Goal: Task Accomplishment & Management: Complete application form

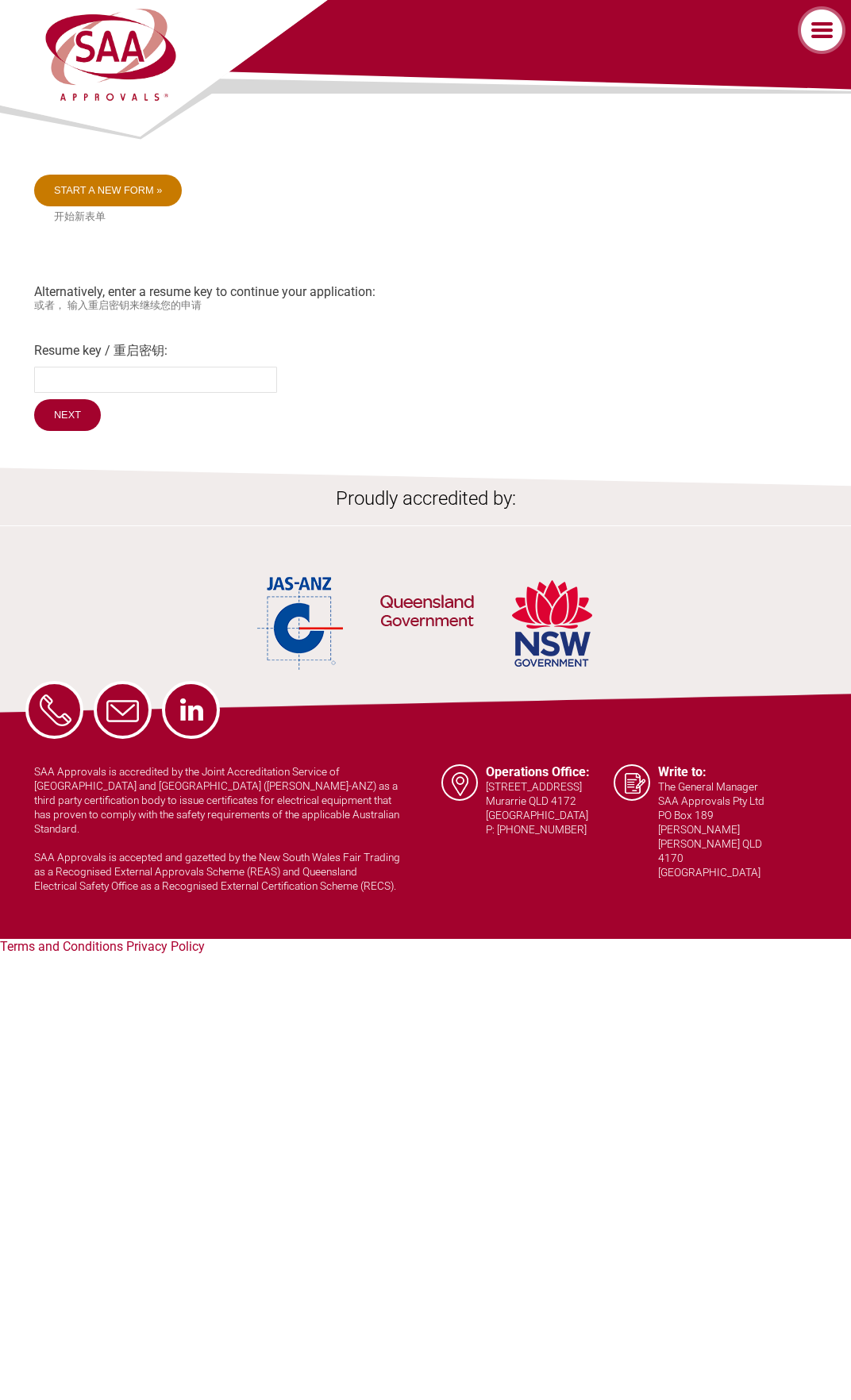
click at [118, 203] on link "Start a new form »" at bounding box center [108, 191] width 148 height 32
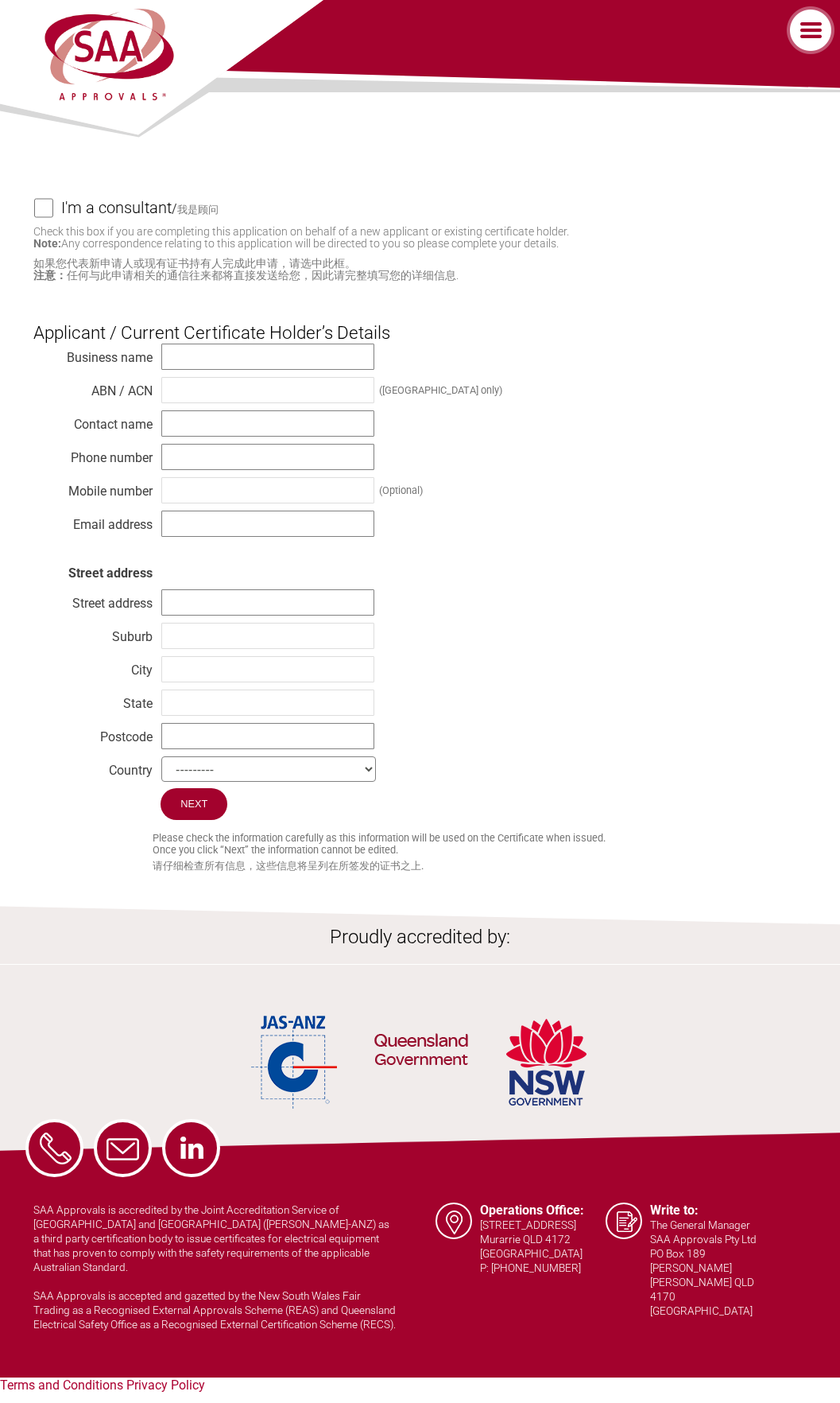
click at [118, 201] on h4 "I'm a consultant" at bounding box center [117, 208] width 111 height 35
click at [54, 201] on input "I'm a consultant / 我是顾问" at bounding box center [44, 208] width 19 height 20
checkbox input "true"
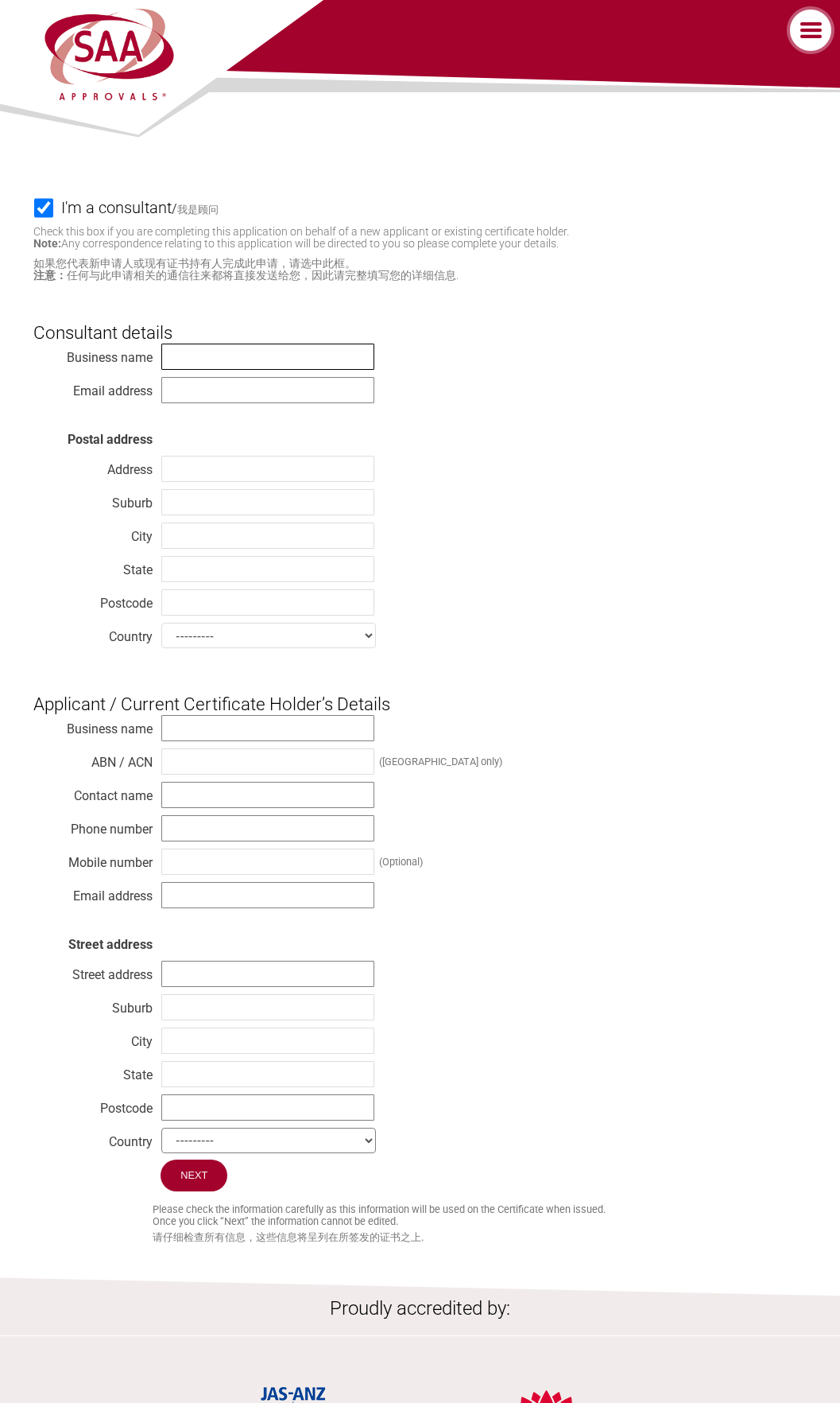
click at [244, 352] on input "text" at bounding box center [268, 356] width 213 height 26
type input "Spectrum Laboratories Limited"
type input "administration@spectrumlab.co.nz"
type input "[STREET_ADDRESS][DEMOGRAPHIC_DATA]"
type input "[GEOGRAPHIC_DATA]"
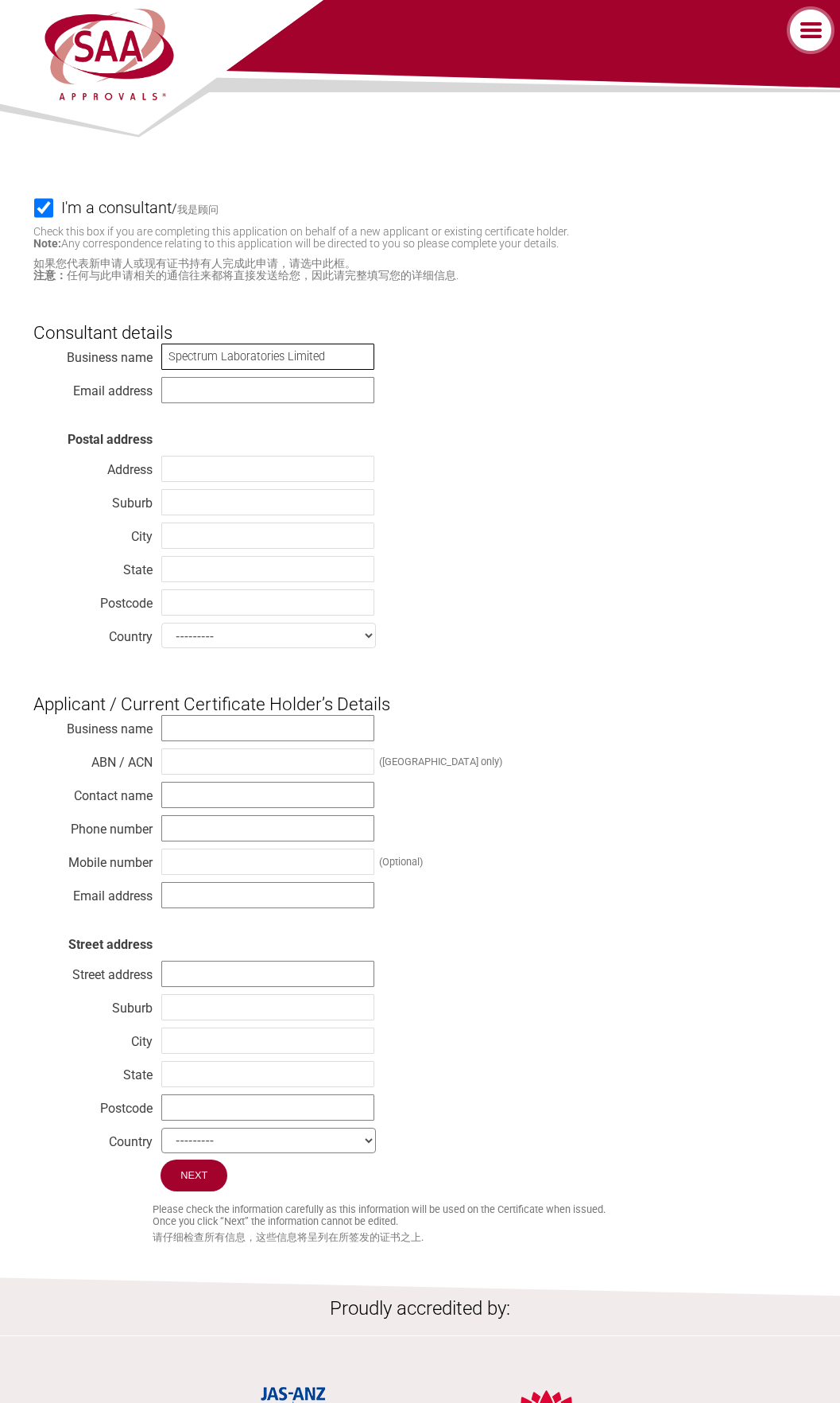
type input "[GEOGRAPHIC_DATA]"
type input "2013"
select select "[GEOGRAPHIC_DATA]"
drag, startPoint x: 238, startPoint y: 393, endPoint x: 138, endPoint y: 395, distance: 100.0
click at [138, 395] on div "Business name Spectrum Laboratories Limited Email address administration@spectr…" at bounding box center [420, 499] width 773 height 312
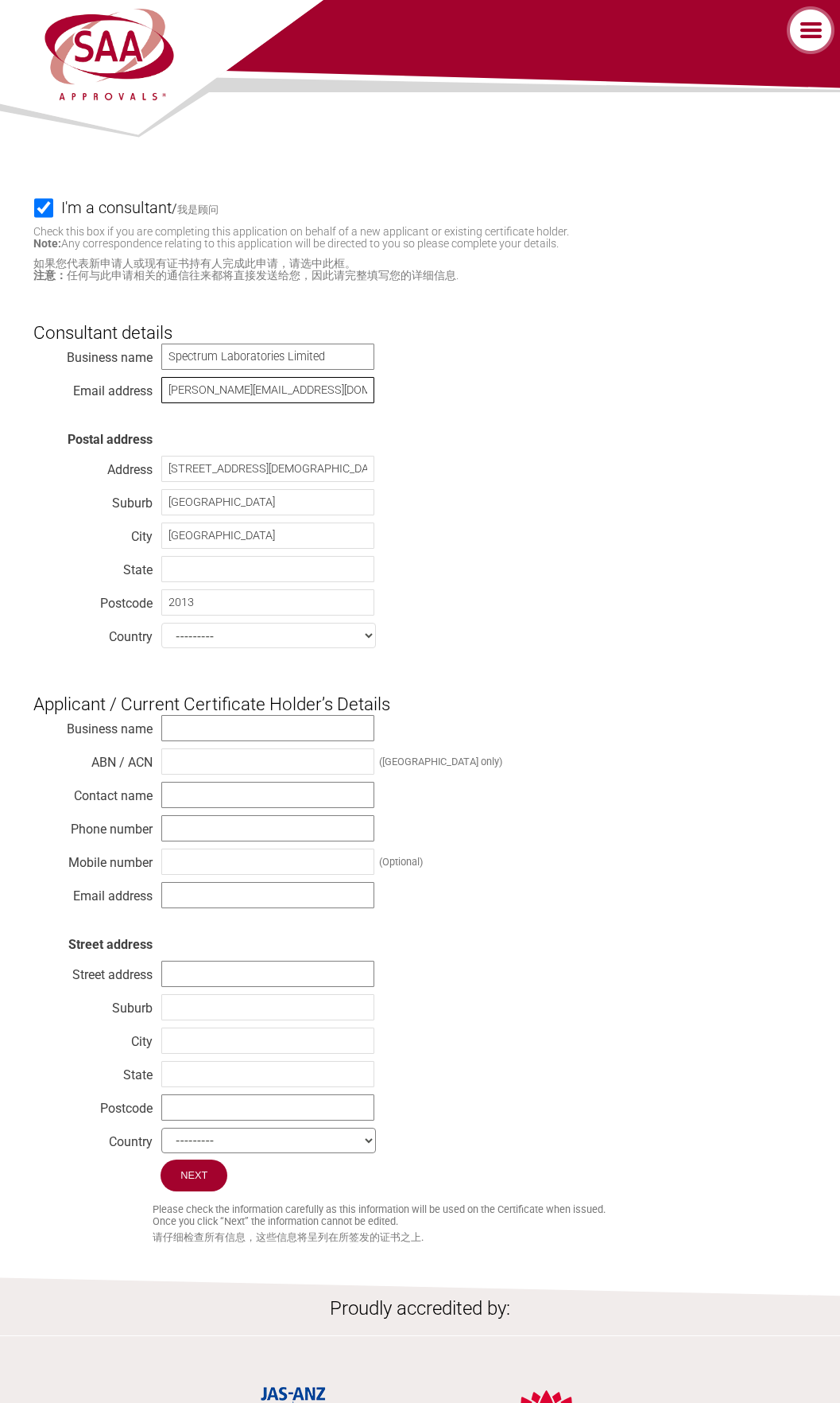
type input "[PERSON_NAME][EMAIL_ADDRESS][DOMAIN_NAME]"
click at [284, 722] on input "text" at bounding box center [268, 728] width 213 height 26
click at [326, 738] on input "text" at bounding box center [268, 728] width 213 height 26
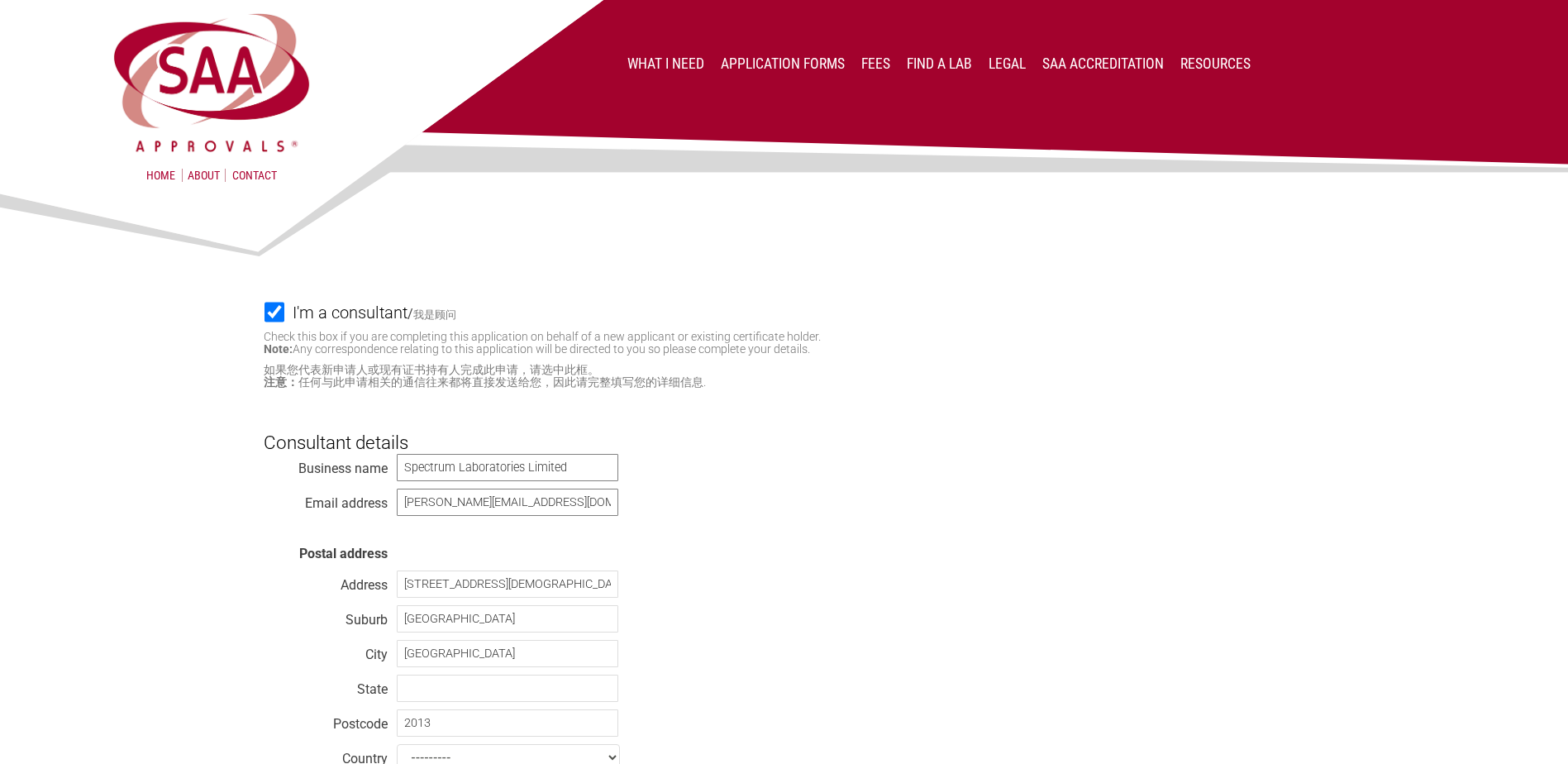
type input "Dornwell Properties Services Ltd"
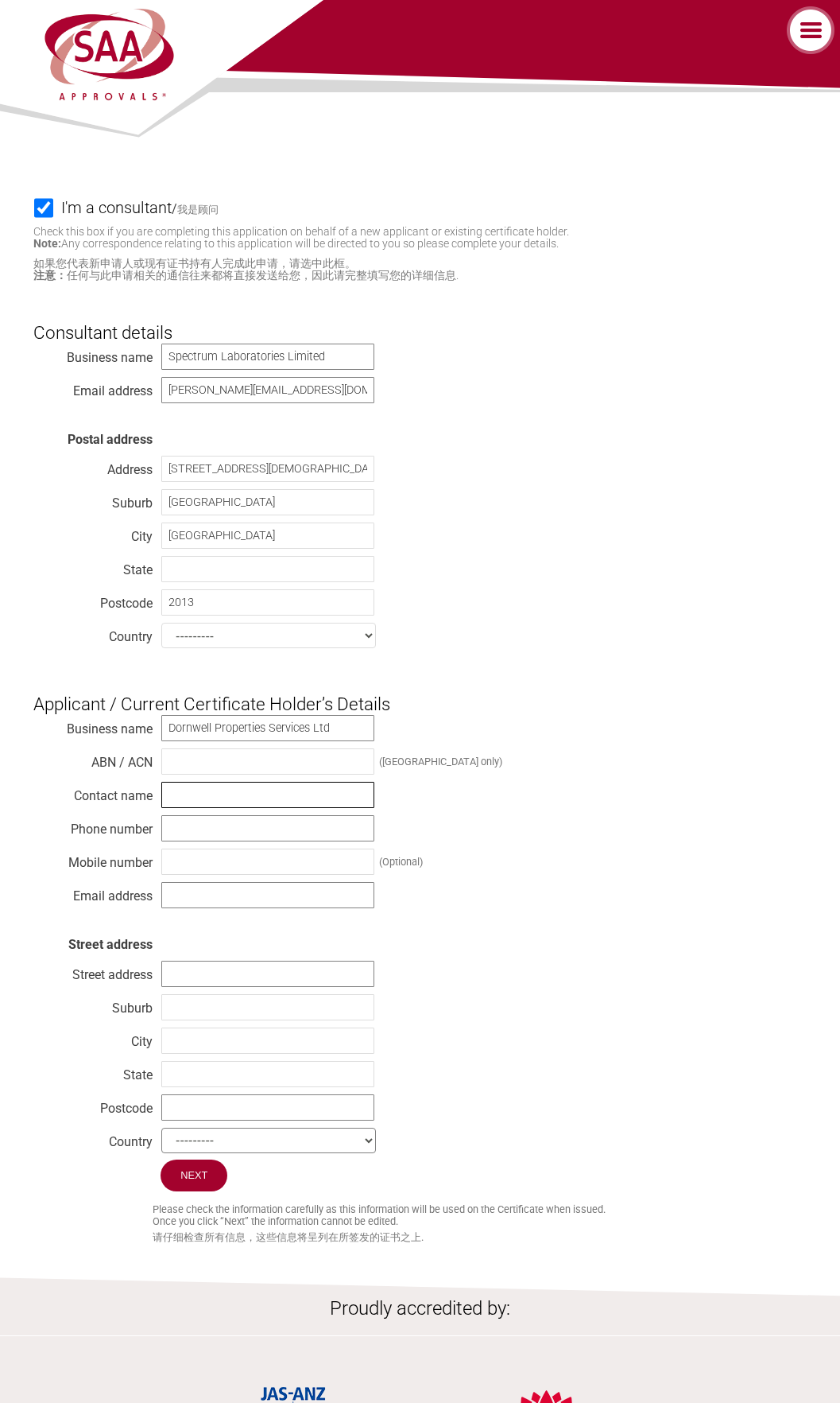
click at [287, 797] on input "text" at bounding box center [268, 794] width 213 height 26
type input "Robin Tien-Tsung Lin"
click at [214, 833] on input "text" at bounding box center [268, 828] width 213 height 26
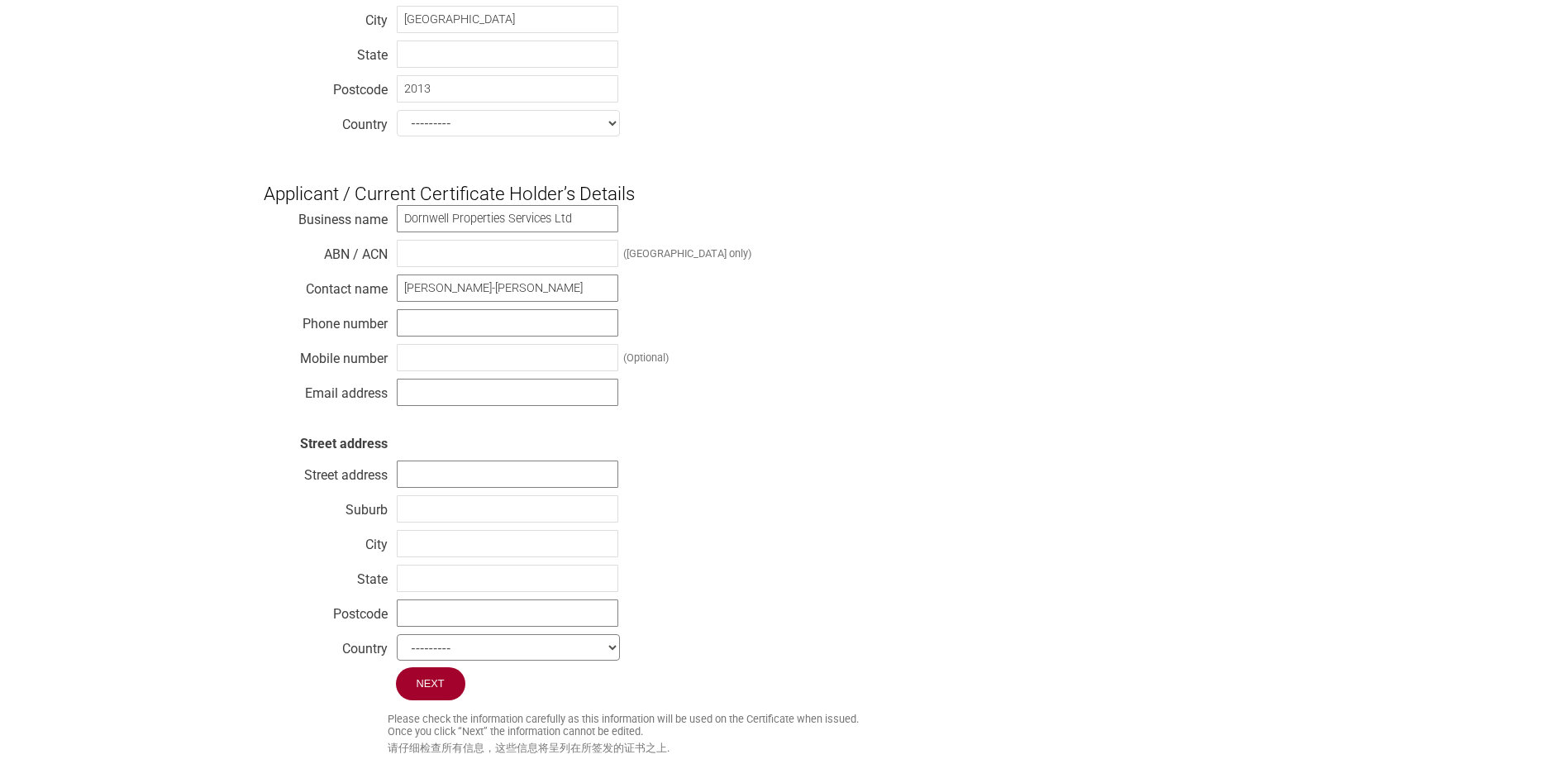
scroll to position [662, 0]
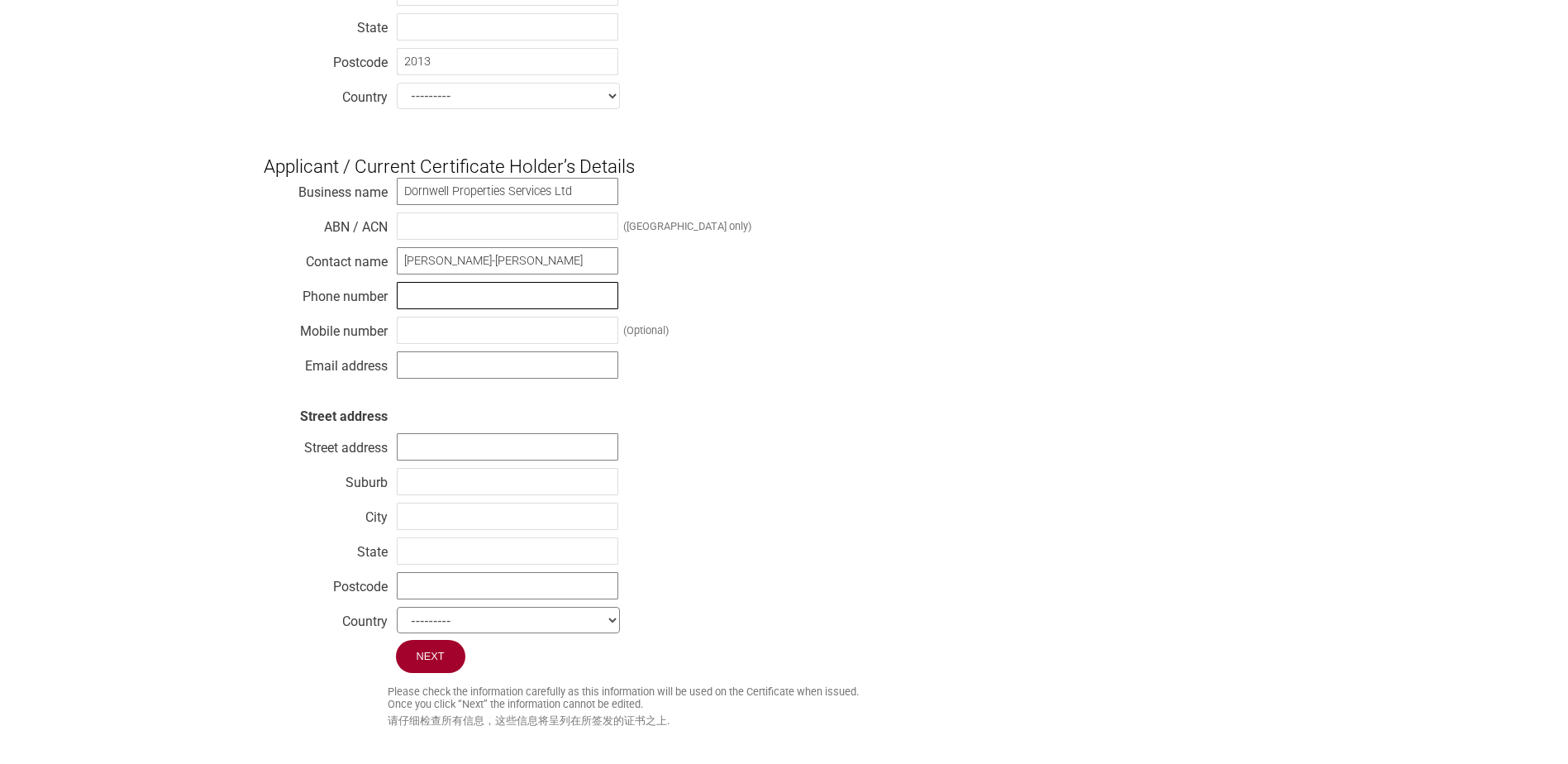
click at [421, 310] on input "text" at bounding box center [507, 295] width 221 height 27
type input "021 745 250"
click at [459, 376] on input "text" at bounding box center [507, 365] width 221 height 27
click at [436, 365] on input "text" at bounding box center [507, 365] width 221 height 27
paste input "[PERSON_NAME][EMAIL_ADDRESS][DOMAIN_NAME]"
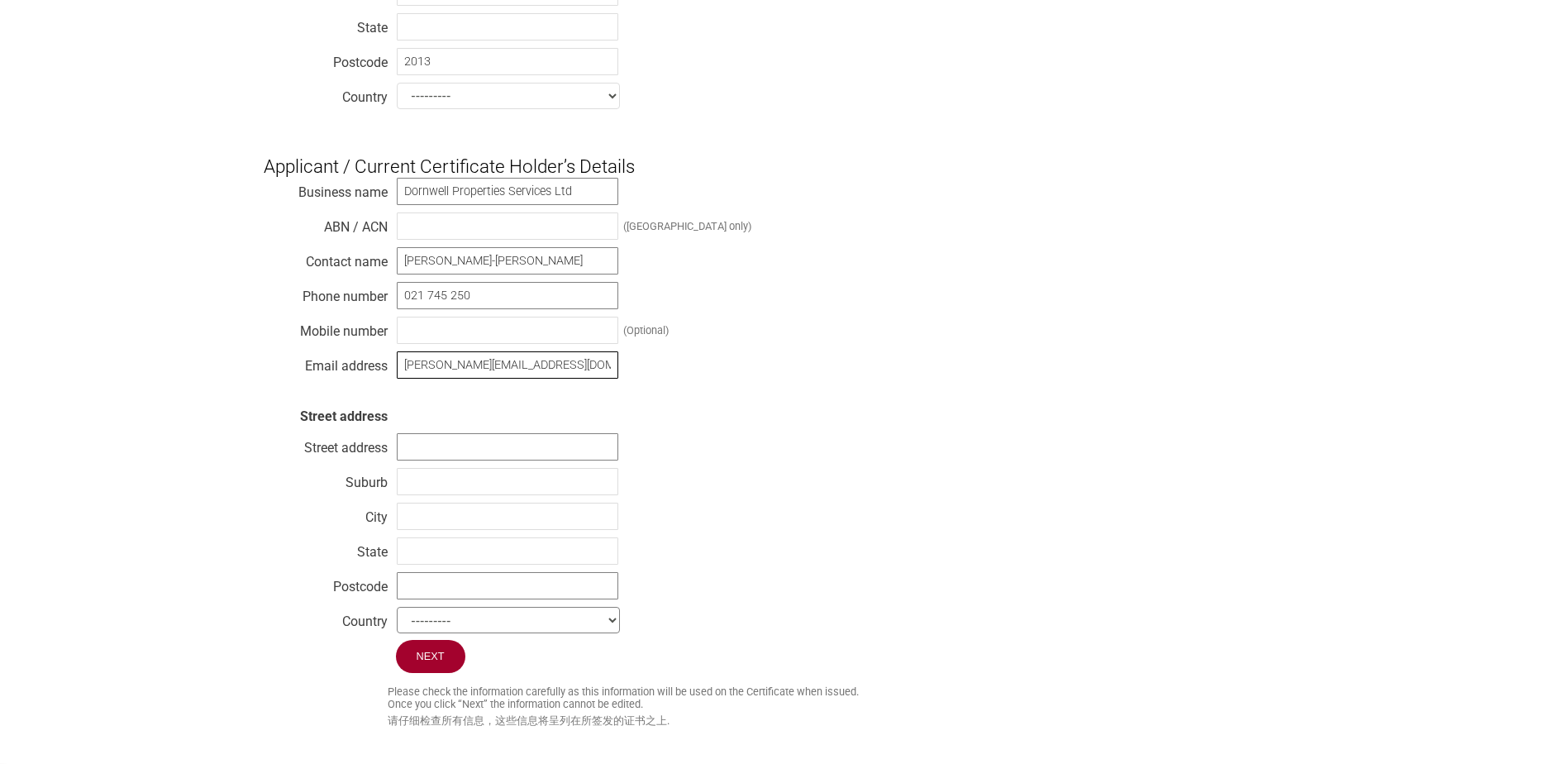
type input "[PERSON_NAME][EMAIL_ADDRESS][DOMAIN_NAME]"
click at [424, 453] on input "text" at bounding box center [507, 447] width 221 height 27
click at [468, 451] on input "1546A" at bounding box center [507, 447] width 221 height 27
click at [479, 454] on input "1546A" at bounding box center [507, 447] width 221 height 27
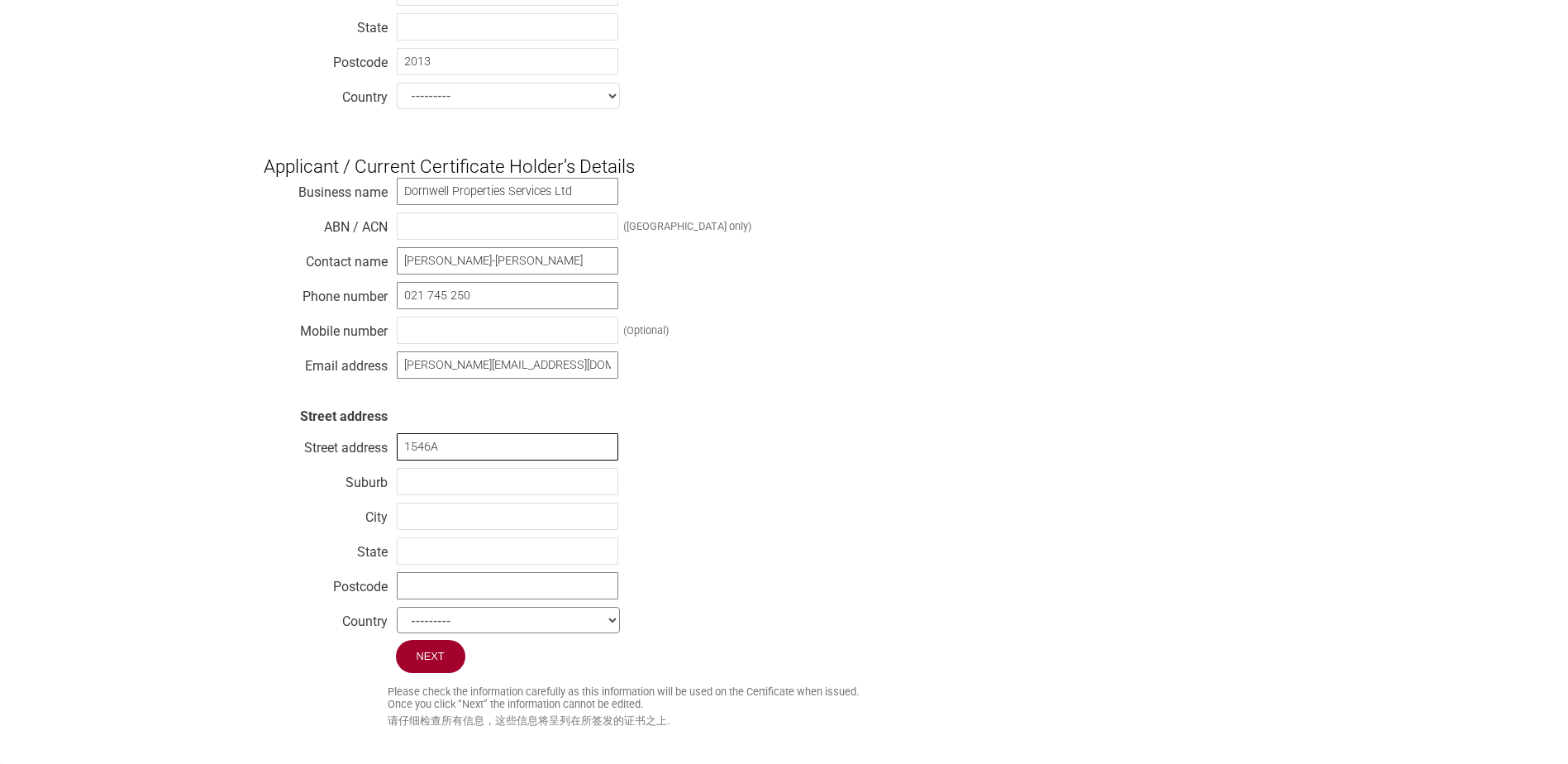
click at [479, 454] on input "1546A" at bounding box center [507, 447] width 221 height 27
paste input "456A Dominion Road, Mount Roskill, Auckland, 1041"
drag, startPoint x: 458, startPoint y: 463, endPoint x: 526, endPoint y: 463, distance: 68.0
click at [526, 460] on input "1456A Dominion Road, Mount Roskill, Auckland, 1041" at bounding box center [507, 447] width 221 height 27
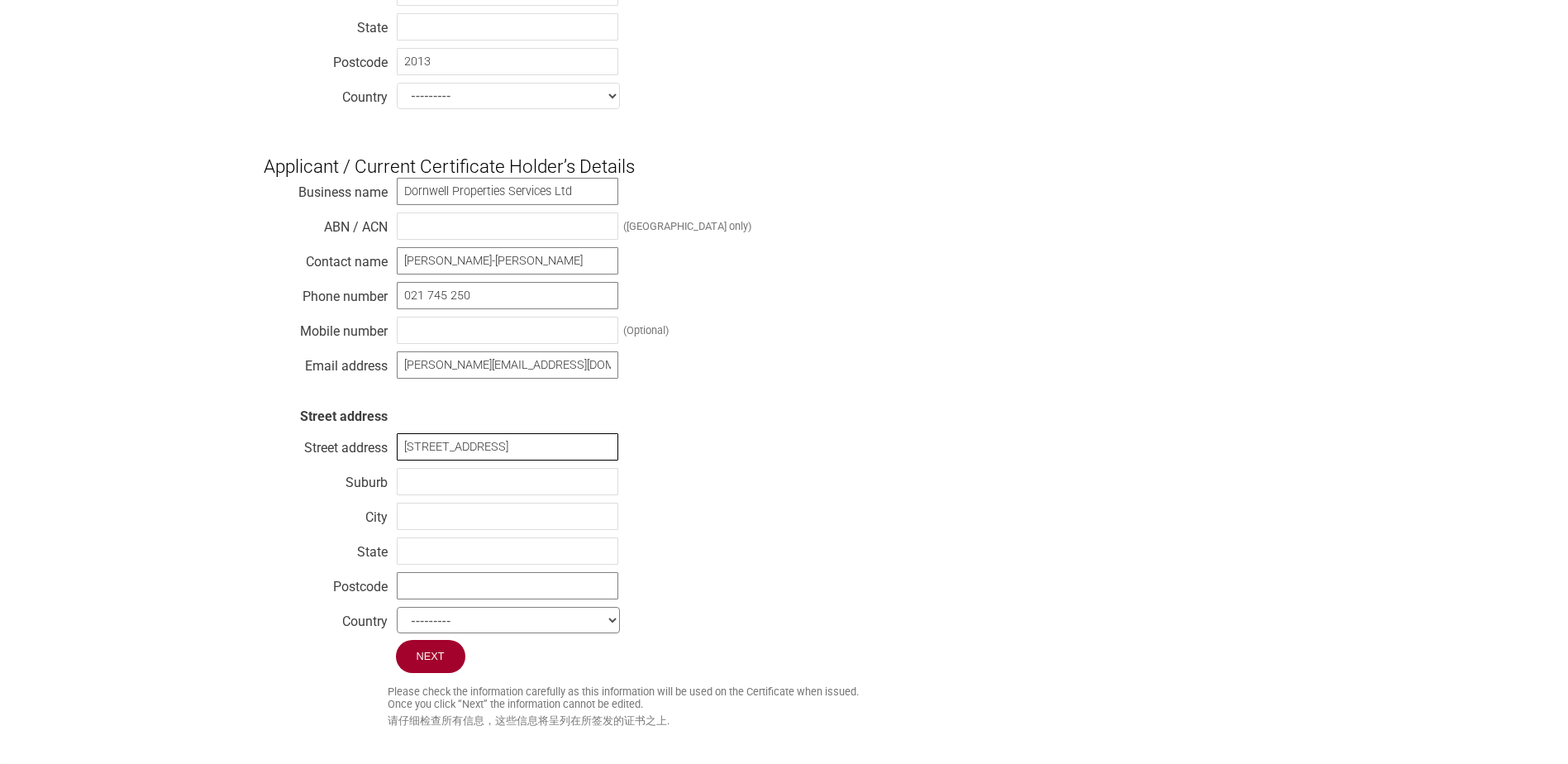
scroll to position [0, 0]
type input "1456A Dominion Road, , Auckland, 1041"
click at [512, 495] on input "text" at bounding box center [507, 481] width 221 height 27
paste input "[GEOGRAPHIC_DATA]"
type input "[GEOGRAPHIC_DATA]"
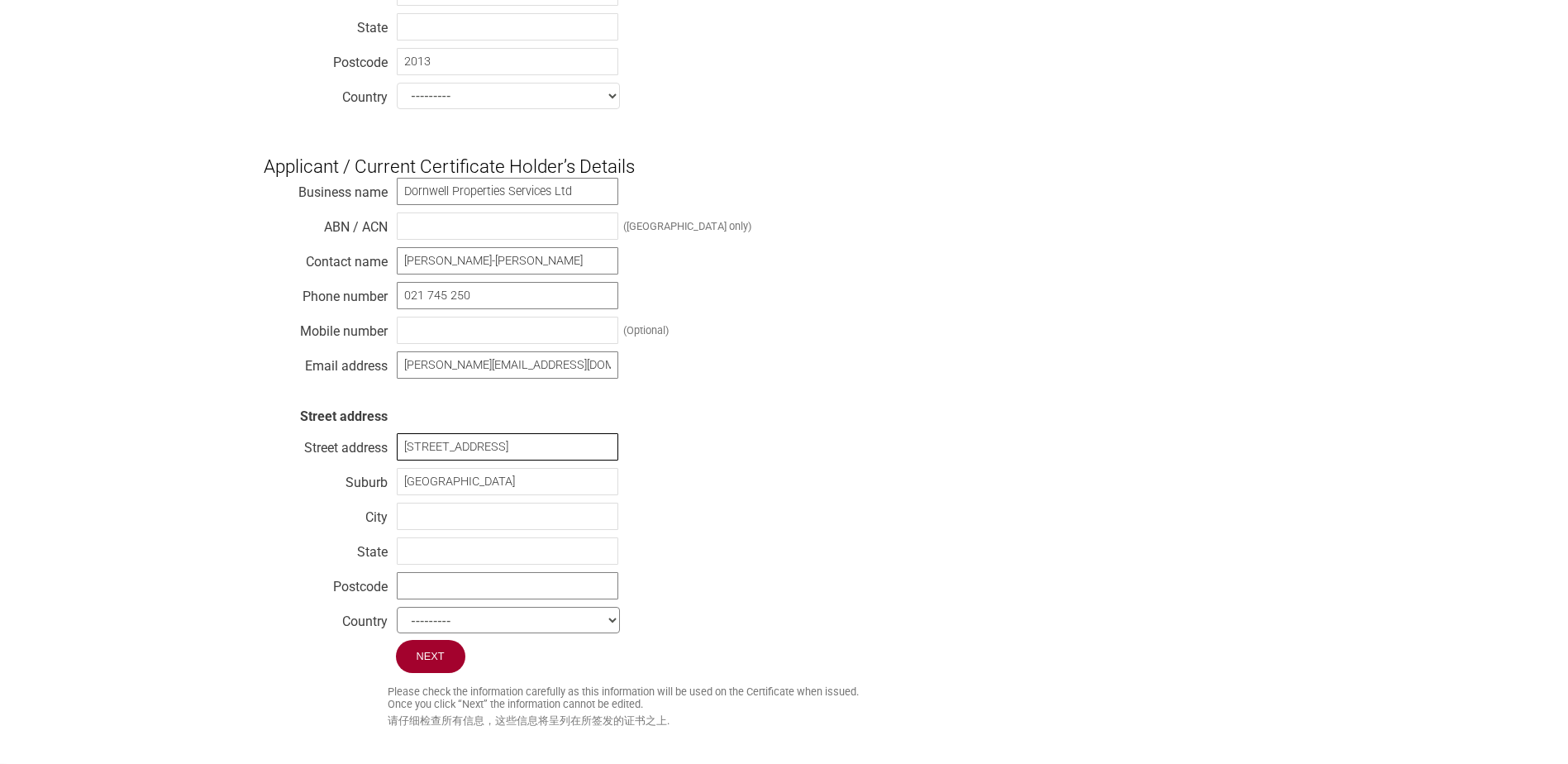
click at [520, 460] on input "1456A Dominion Road, , Auckland, 1041" at bounding box center [507, 447] width 221 height 27
type input "1456A Dominion Road, 1041"
click at [403, 525] on input "text" at bounding box center [507, 516] width 221 height 27
paste input "[GEOGRAPHIC_DATA]"
type input "[GEOGRAPHIC_DATA]"
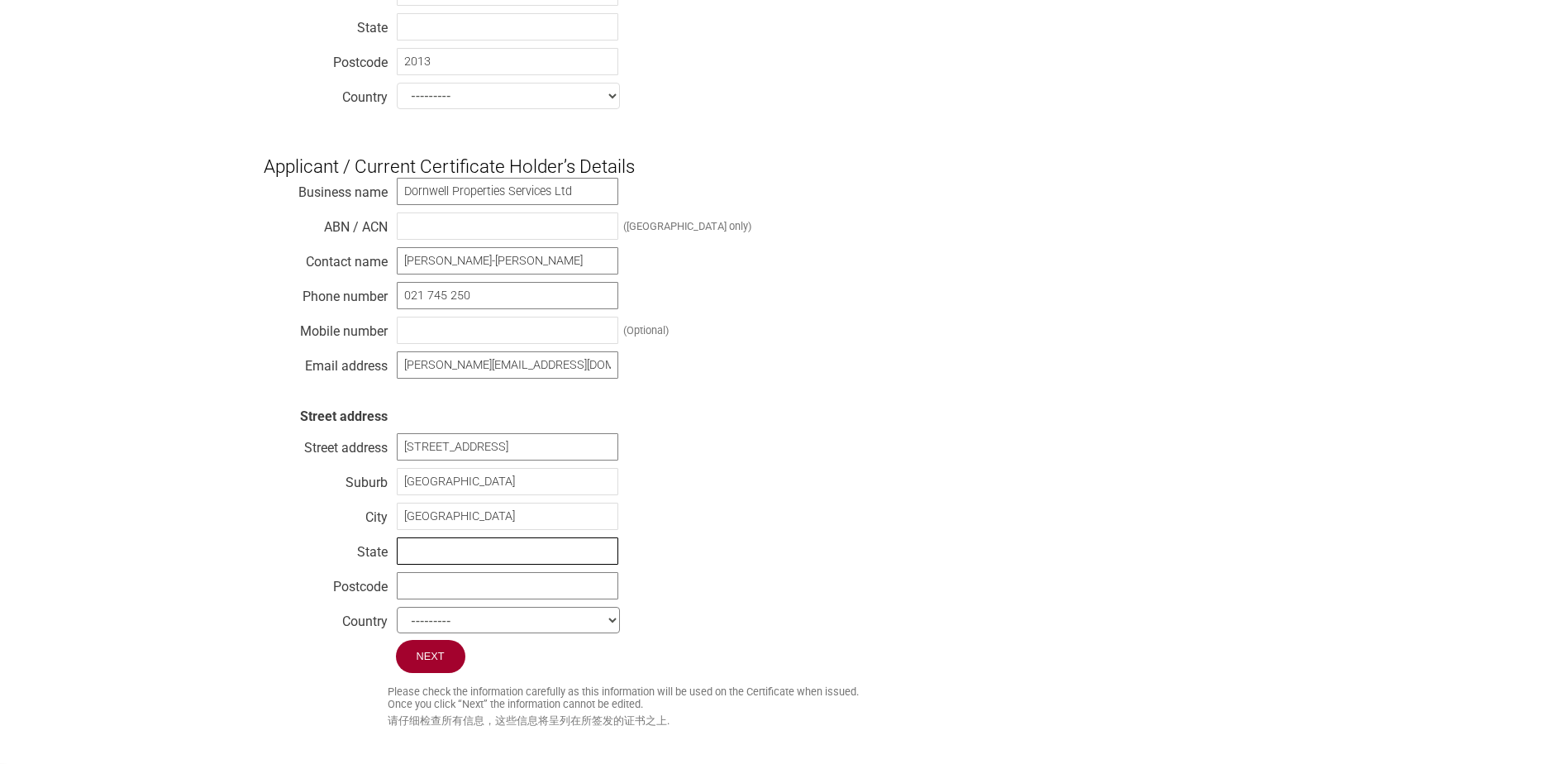
click at [424, 565] on input "text" at bounding box center [507, 550] width 221 height 27
paste input "[GEOGRAPHIC_DATA]"
type input "[GEOGRAPHIC_DATA]"
drag, startPoint x: 519, startPoint y: 462, endPoint x: 656, endPoint y: 461, distance: 137.0
click at [656, 461] on div "Business name Dornwell Properties Services Ltd ABN / ACN (Australia only) Conta…" at bounding box center [784, 408] width 1042 height 463
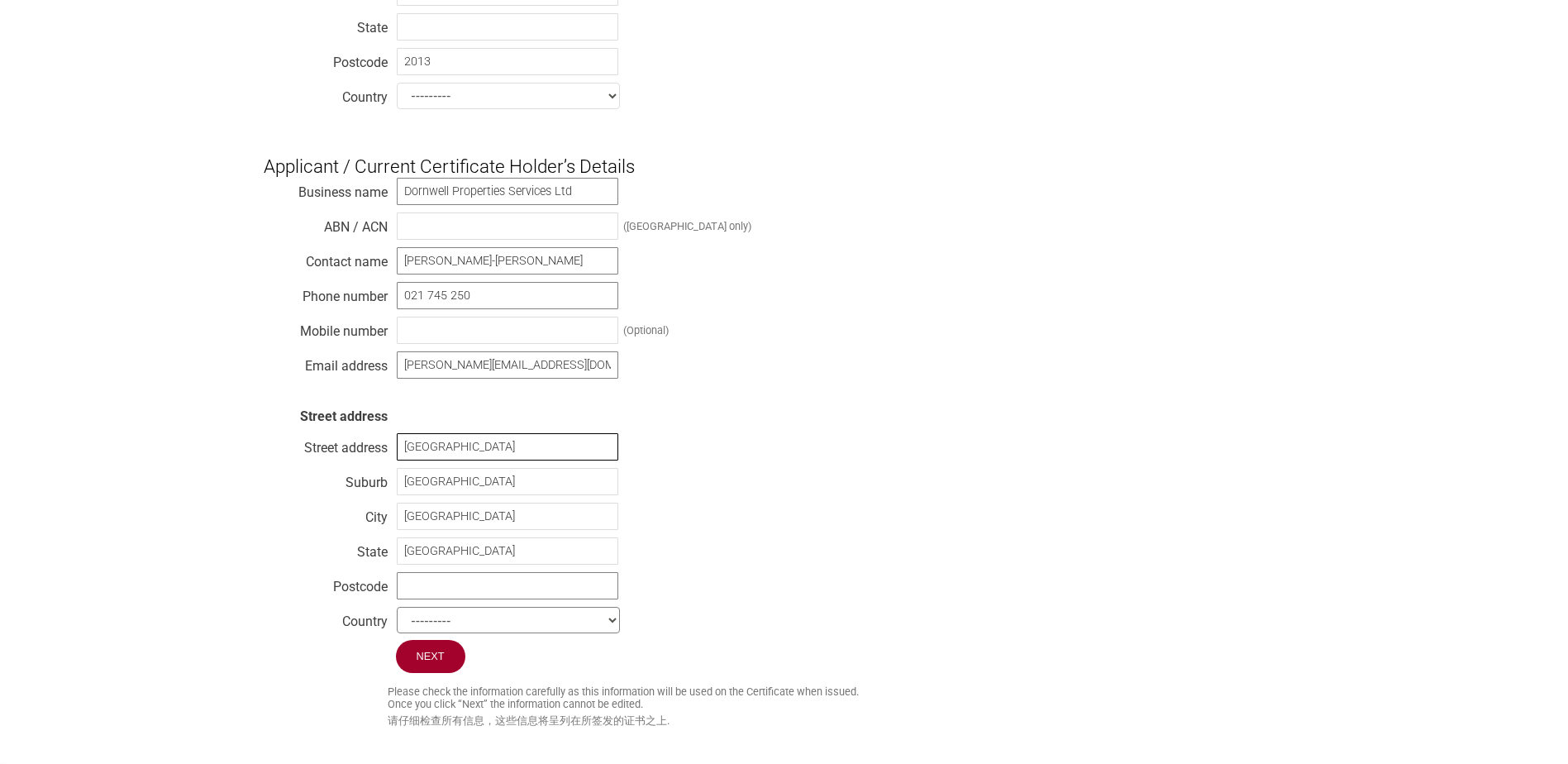
type input "[GEOGRAPHIC_DATA]"
click at [470, 600] on input "text" at bounding box center [507, 585] width 221 height 27
type input "1041"
click at [419, 631] on select "--------- Afghanistan Albania Algeria American Samoa Andorra Angola Anguilla An…" at bounding box center [508, 620] width 223 height 26
select select "[GEOGRAPHIC_DATA]"
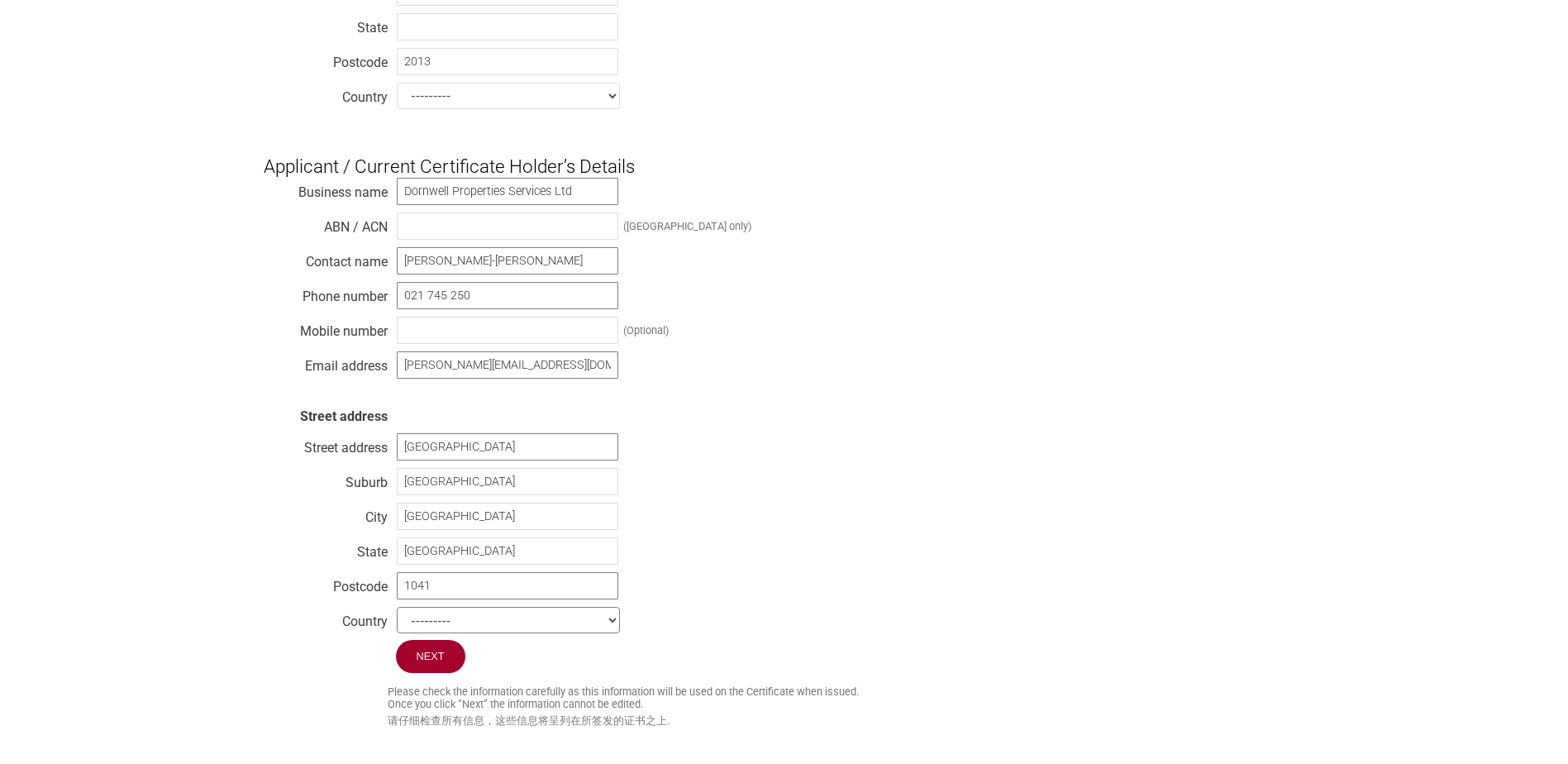
click at [397, 624] on select "--------- Afghanistan Albania Algeria American Samoa Andorra Angola Anguilla An…" at bounding box center [508, 620] width 223 height 26
drag, startPoint x: 492, startPoint y: 269, endPoint x: 551, endPoint y: 264, distance: 59.2
click at [492, 270] on input "Robin Tien-Tsung Lin" at bounding box center [507, 261] width 221 height 27
type input "[PERSON_NAME]"
click at [445, 671] on input "Next" at bounding box center [431, 658] width 71 height 35
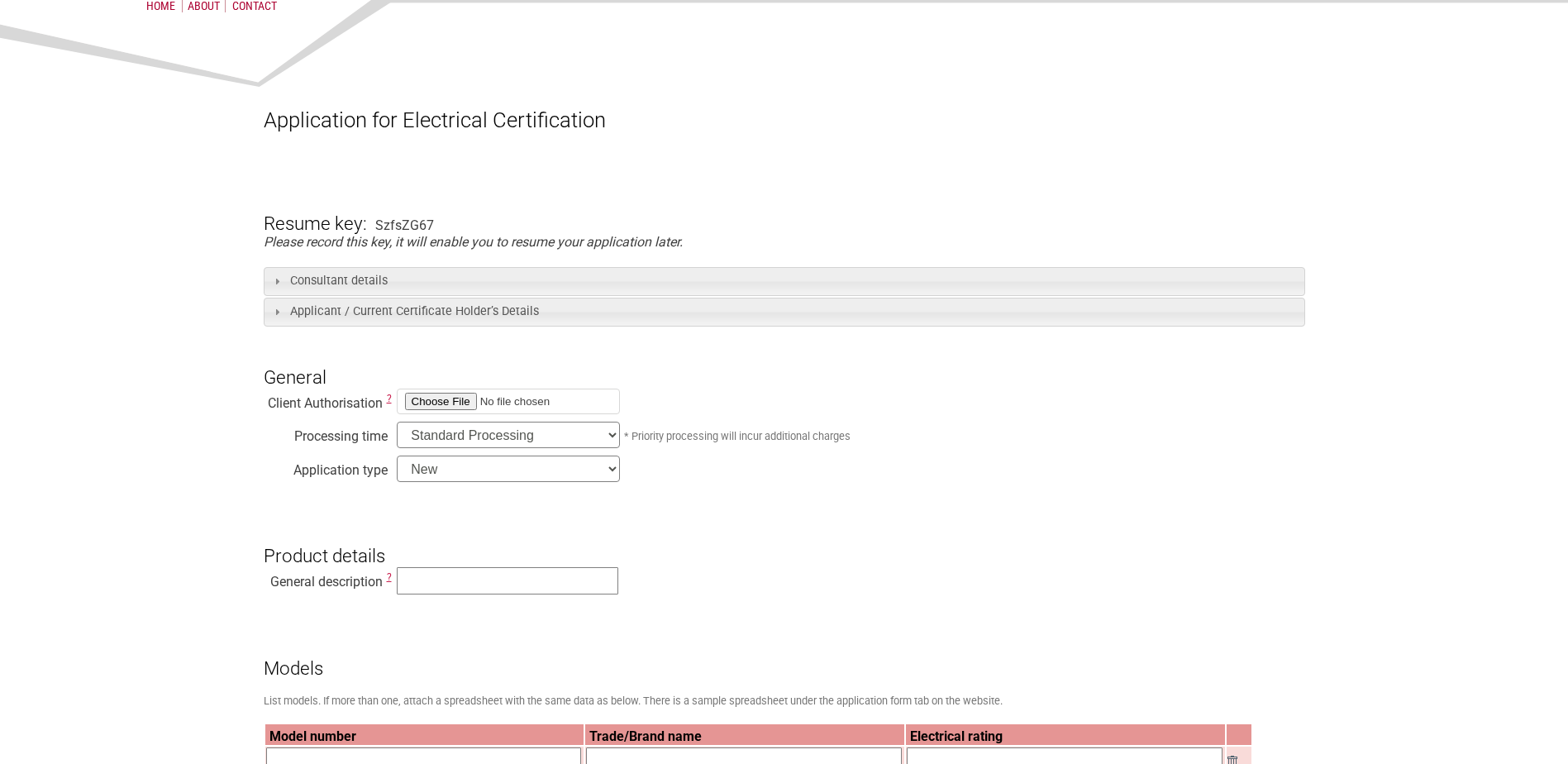
scroll to position [166, 0]
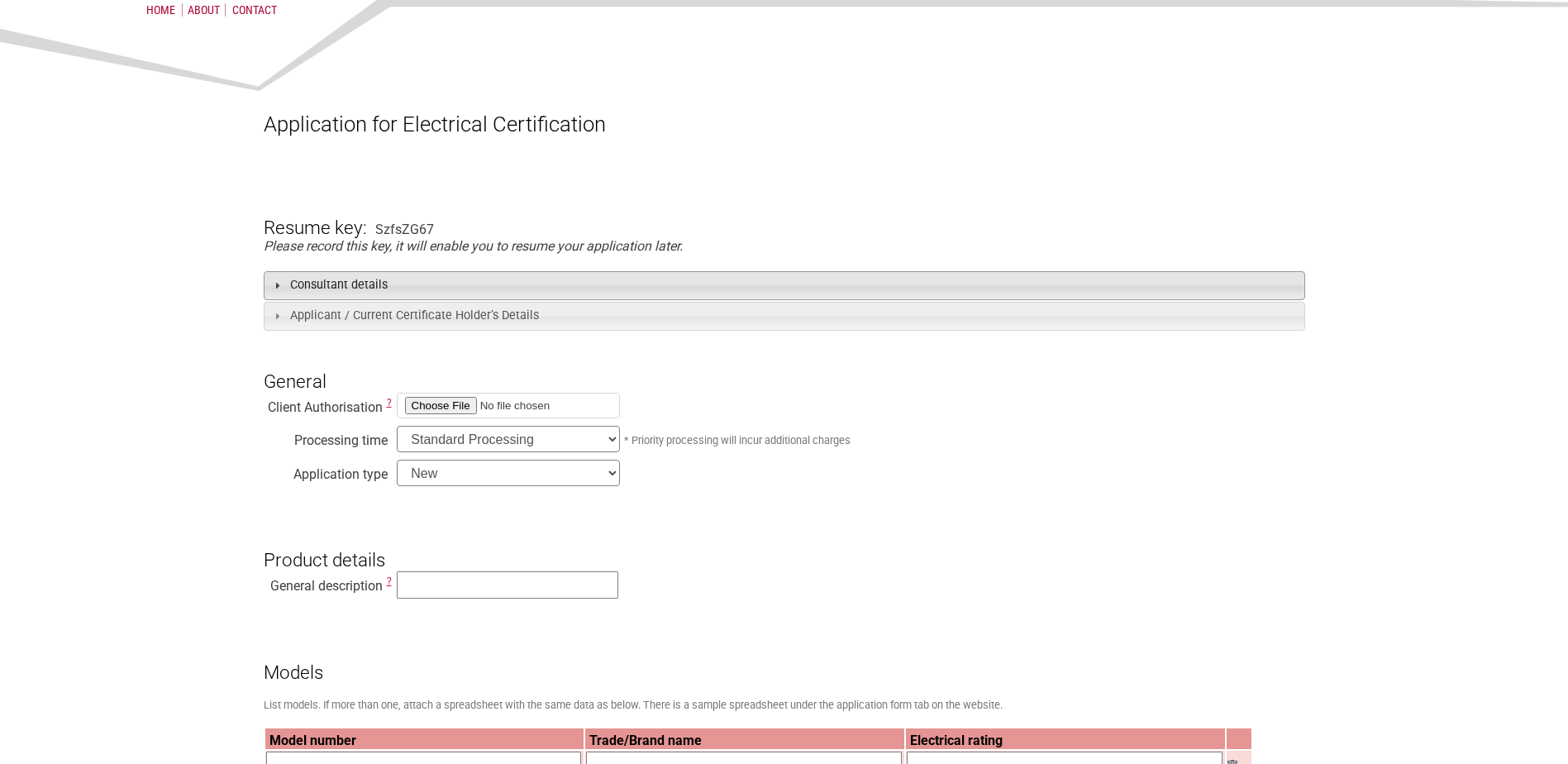
click at [344, 288] on h3 "Consultant details" at bounding box center [784, 285] width 1042 height 29
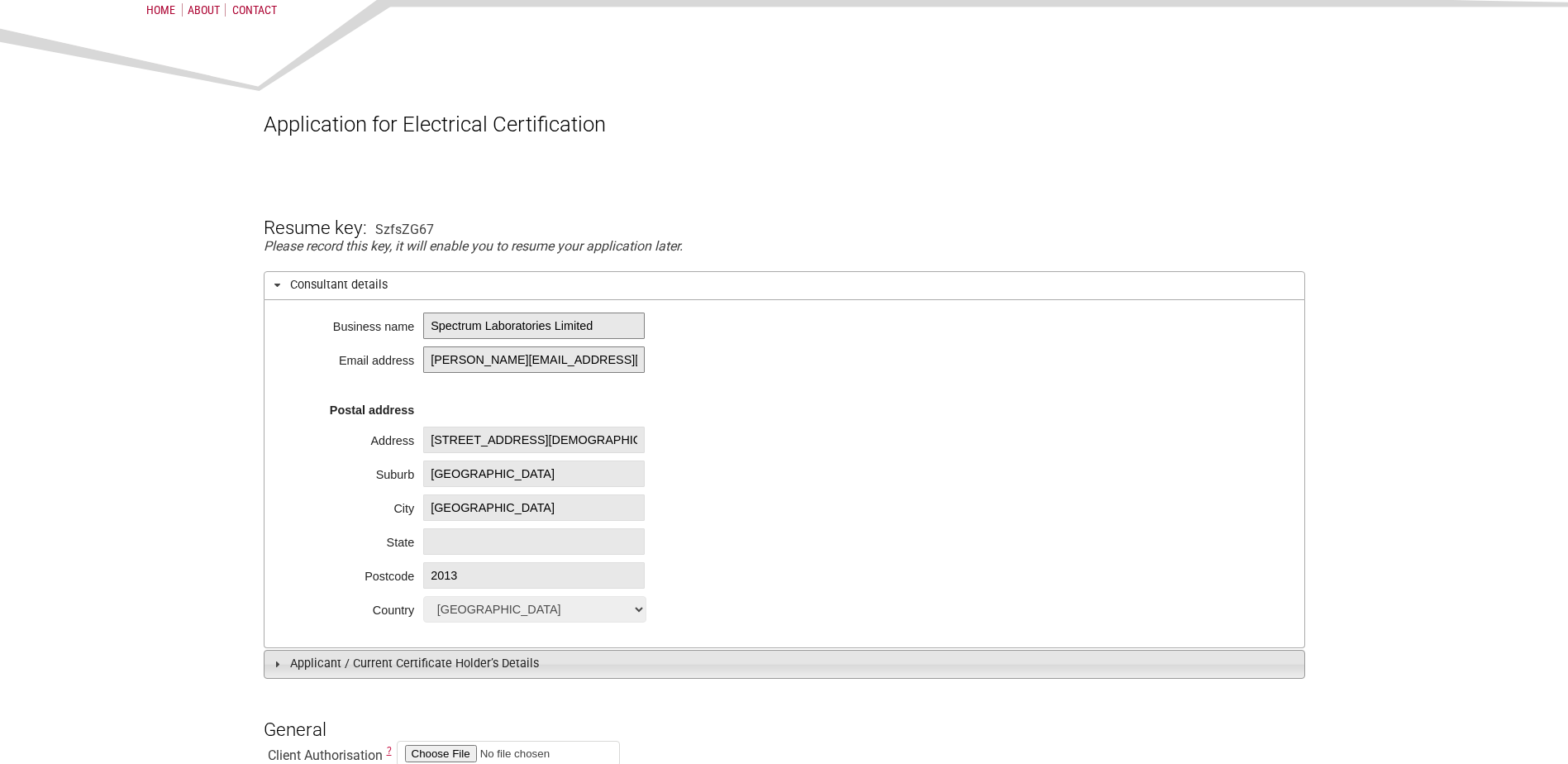
click at [361, 660] on h3 "Applicant / Current Certificate Holder’s Details" at bounding box center [784, 664] width 1042 height 29
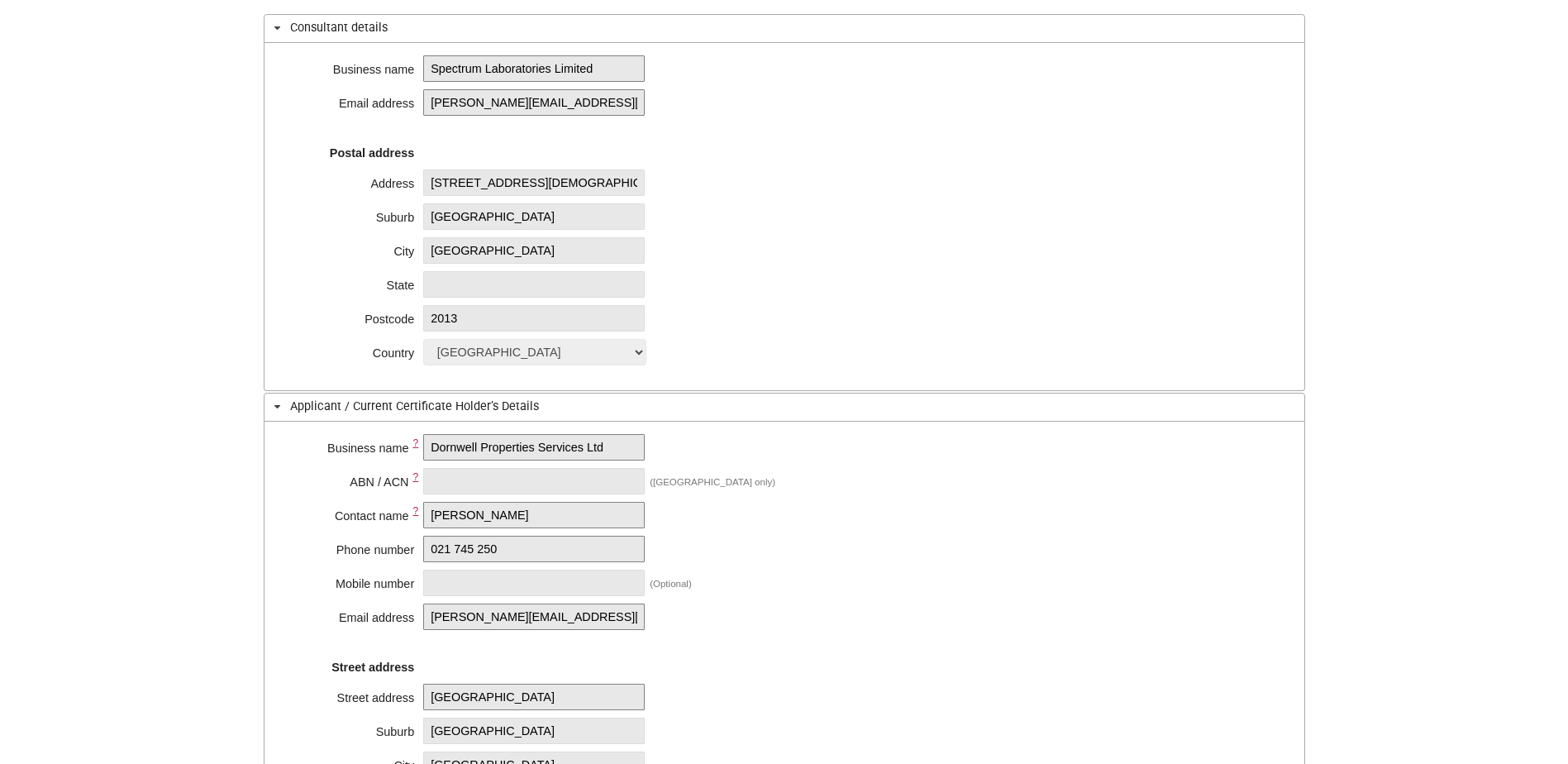
scroll to position [579, 0]
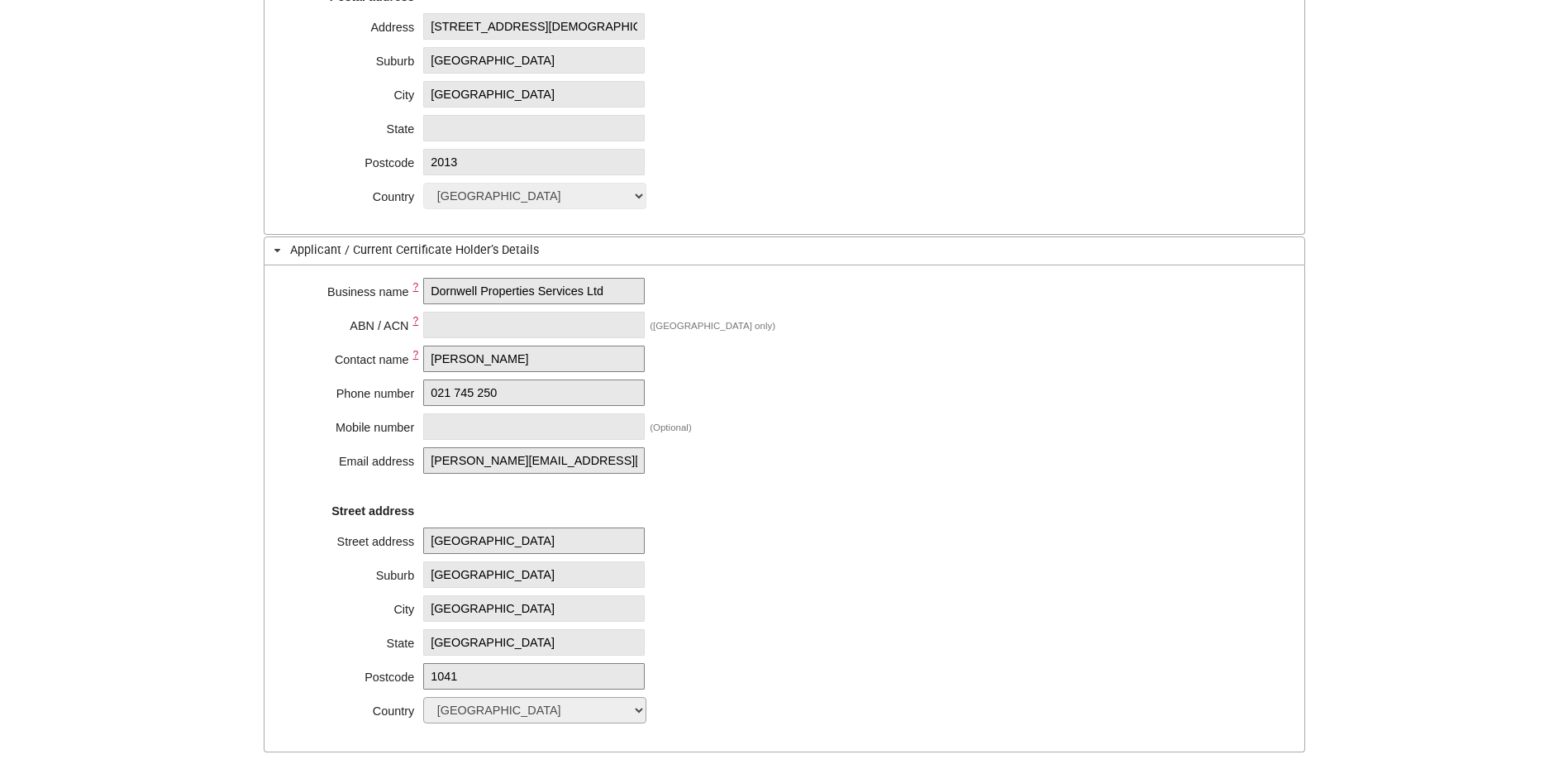
click at [623, 564] on div "Business name ? Dornwell Properties Services Ltd ABN / ACN ? ([GEOGRAPHIC_DATA]…" at bounding box center [784, 508] width 1042 height 488
click at [328, 242] on h3 "Applicant / Current Certificate Holder’s Details" at bounding box center [784, 250] width 1042 height 29
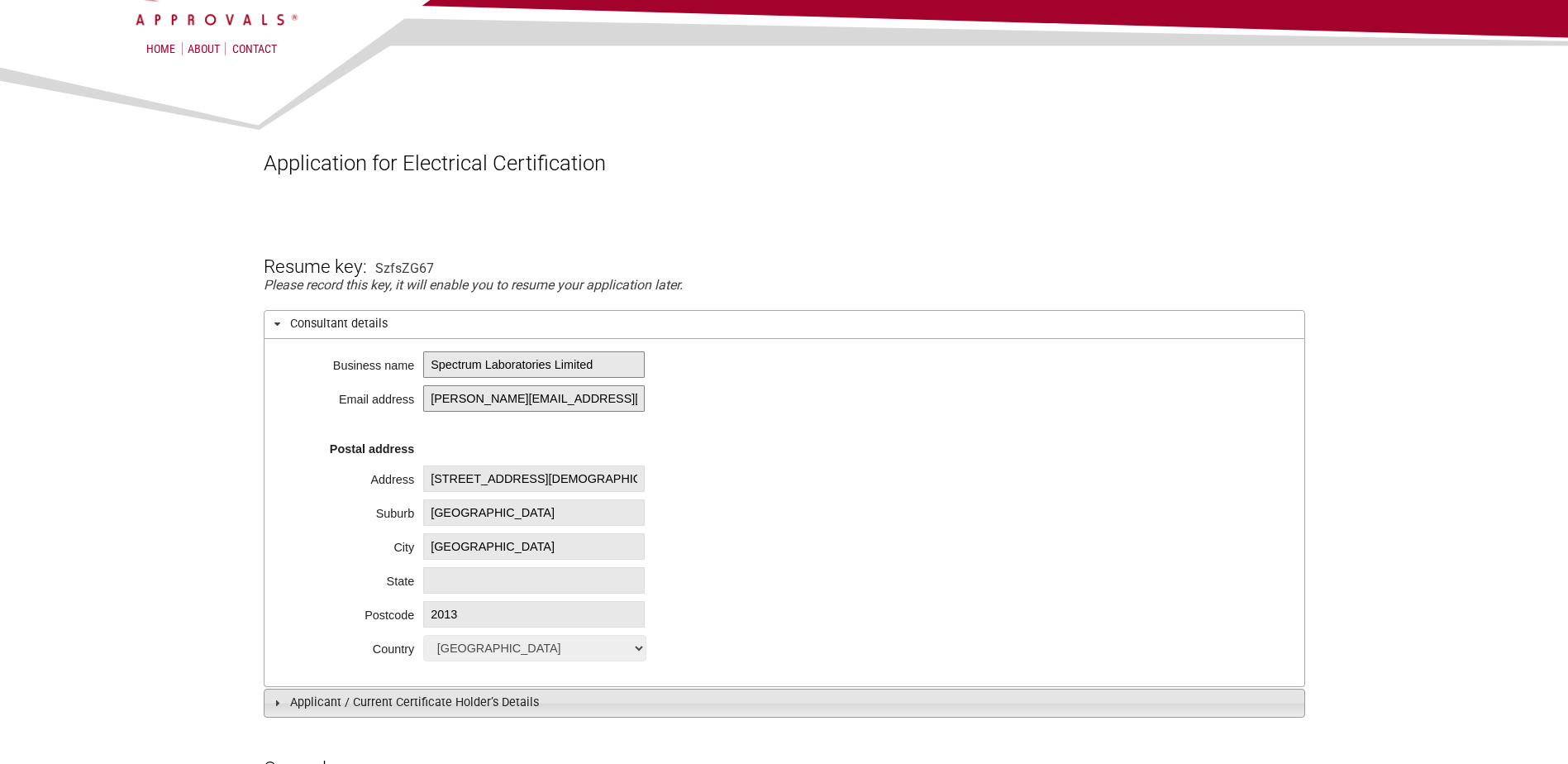
scroll to position [83, 0]
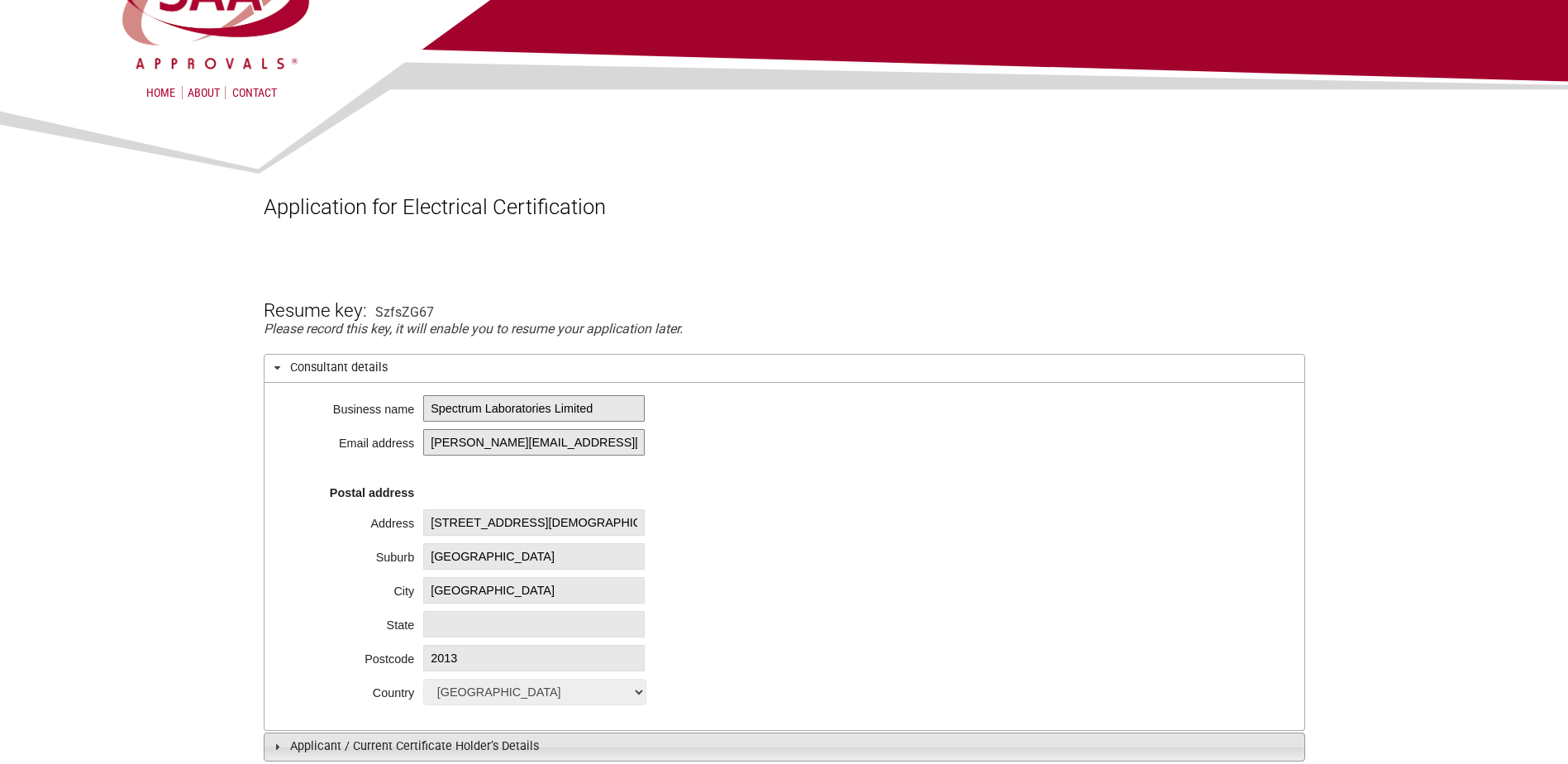
click at [342, 360] on h3 "Consultant details" at bounding box center [784, 368] width 1042 height 29
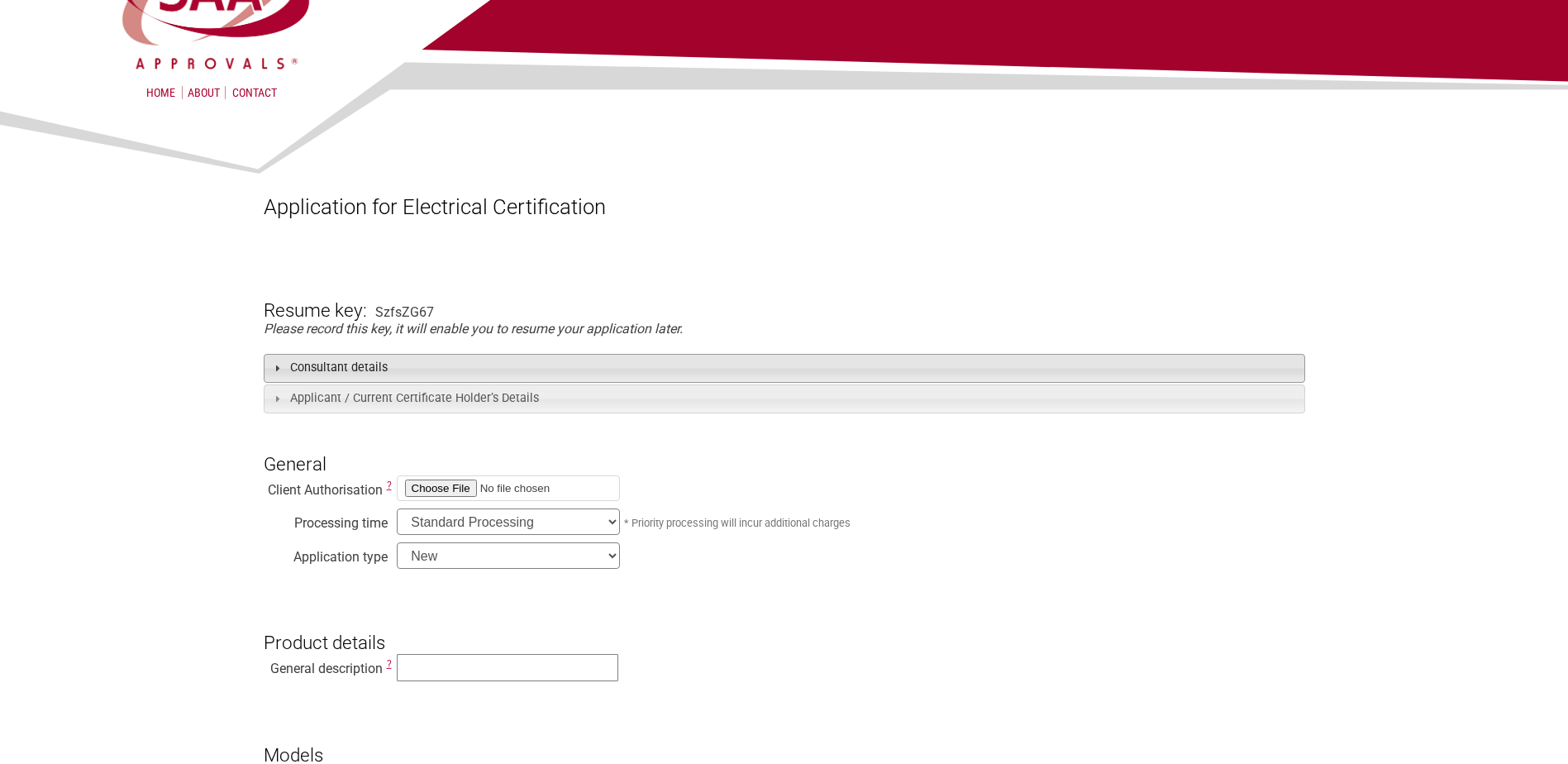
click at [461, 487] on input "file" at bounding box center [508, 488] width 223 height 25
type input "C:\fakepath\Client Authorisation.pdf"
click at [481, 522] on select "Standard Processing Priority Processing (24 hours)" at bounding box center [508, 522] width 223 height 26
click at [524, 564] on select "New Modification Renewal Co-licence" at bounding box center [508, 556] width 223 height 26
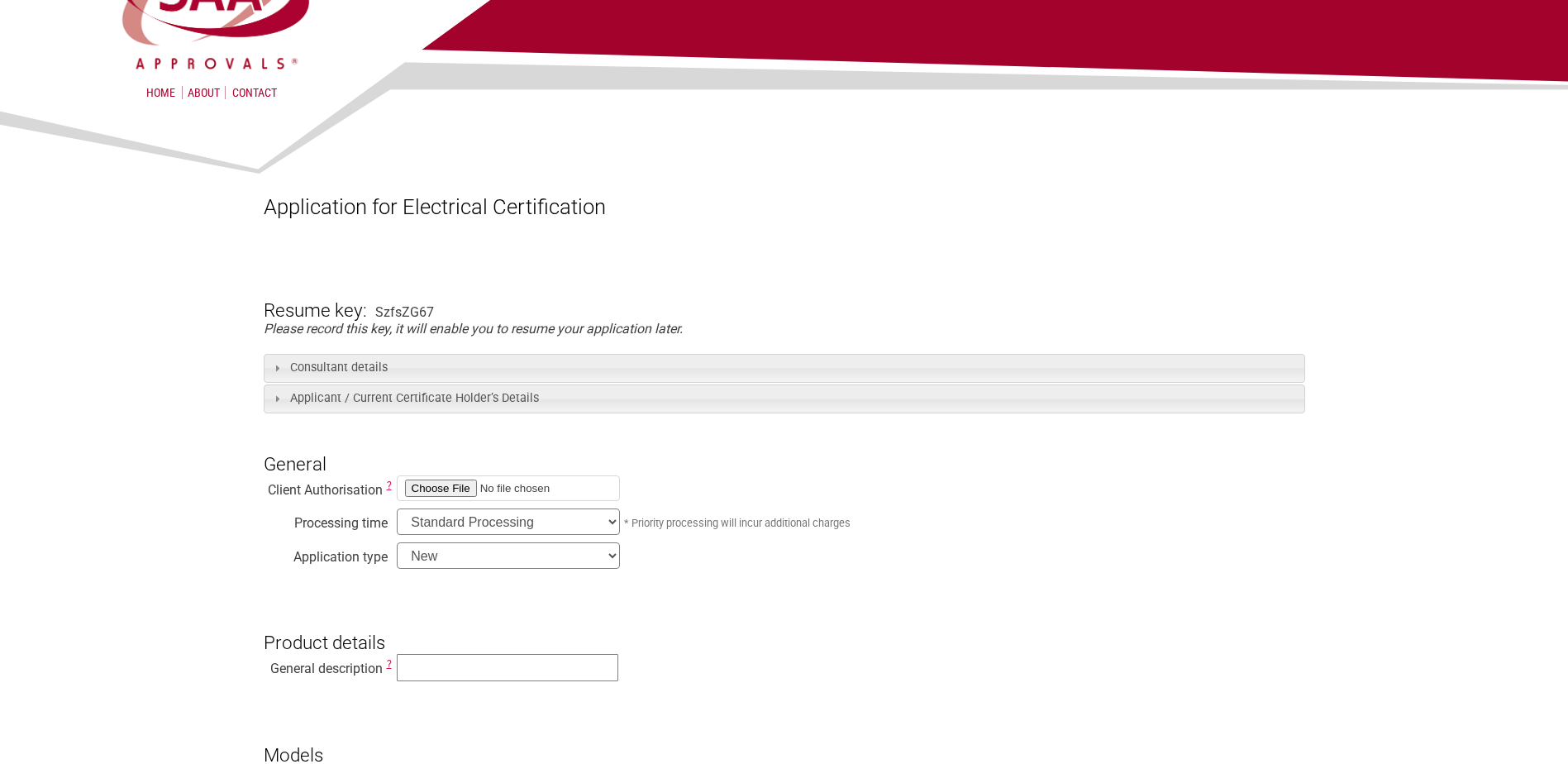
click at [524, 564] on select "New Modification Renewal Co-licence" at bounding box center [508, 556] width 223 height 26
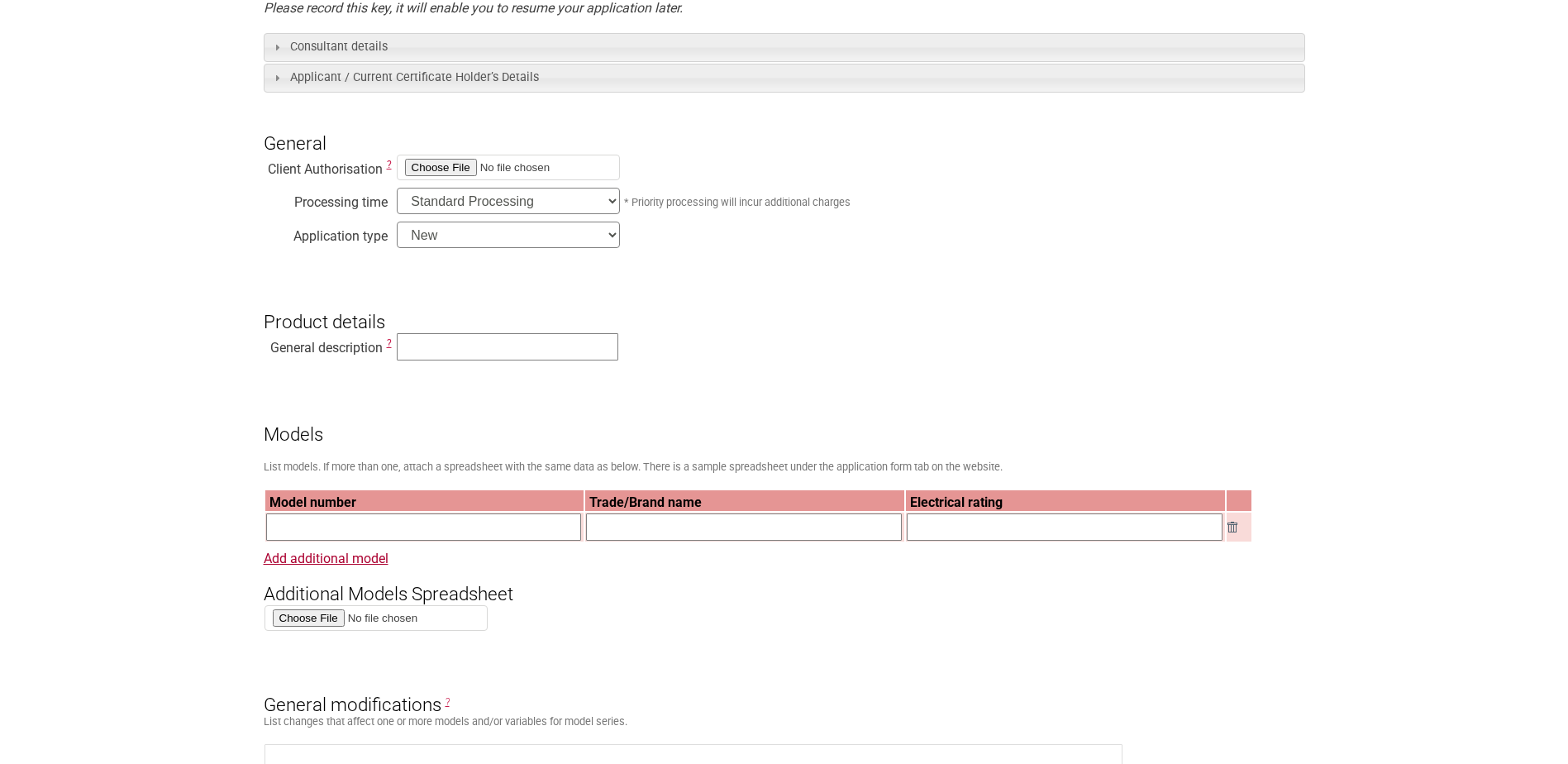
scroll to position [413, 0]
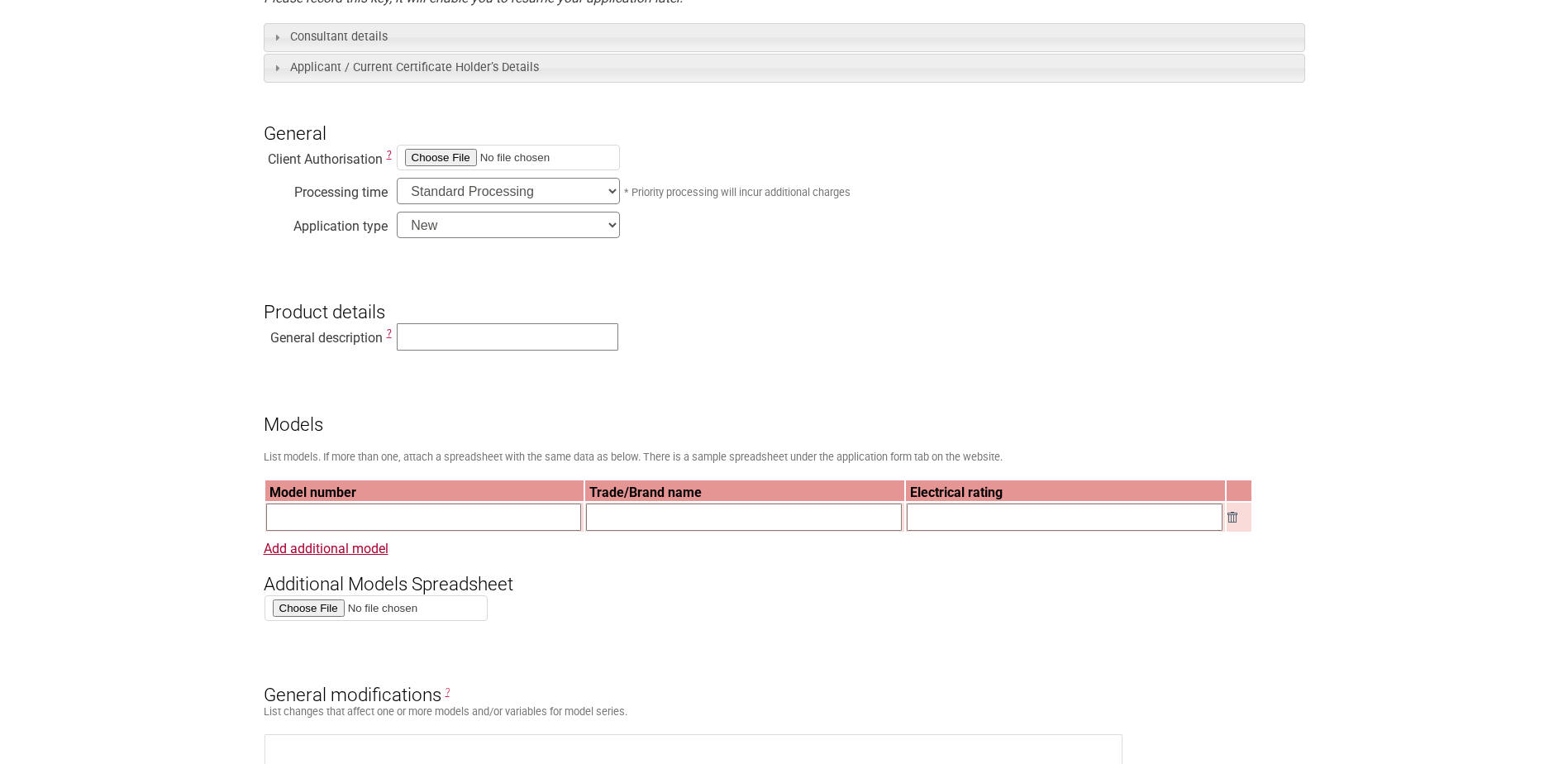
click at [473, 220] on select "New Modification Renewal Co-licence" at bounding box center [508, 225] width 223 height 26
click at [465, 330] on input "text" at bounding box center [507, 337] width 221 height 27
click at [451, 338] on input "text" at bounding box center [507, 337] width 221 height 27
type input "Rice Cooker"
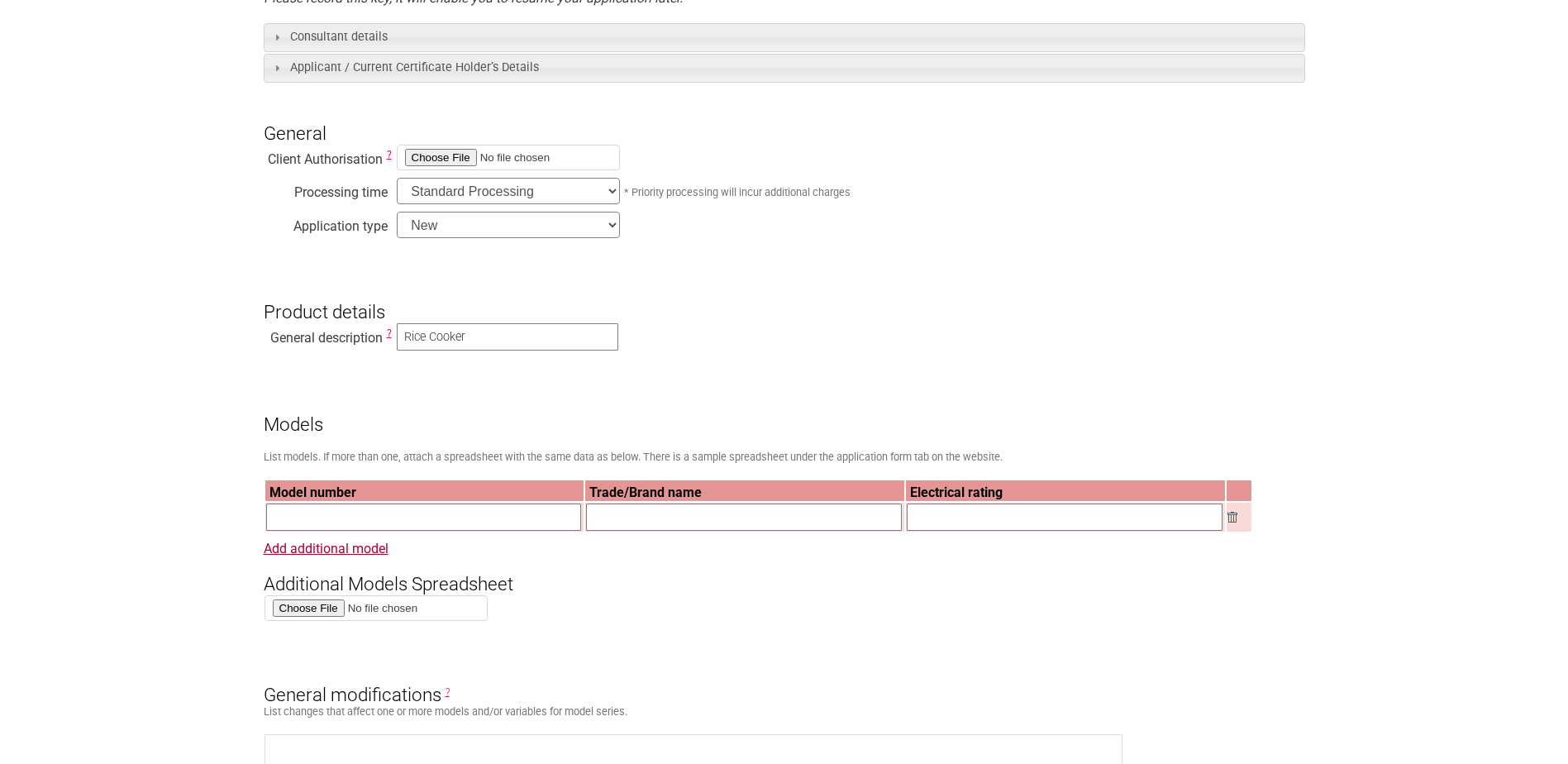
click at [407, 515] on input "text" at bounding box center [424, 517] width 316 height 27
